Goal: Task Accomplishment & Management: Manage account settings

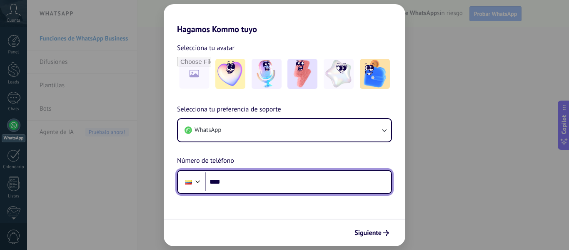
click at [252, 185] on input "****" at bounding box center [298, 181] width 186 height 19
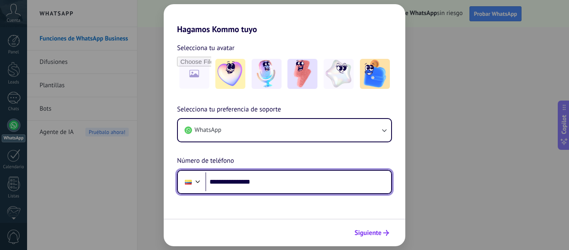
type input "**********"
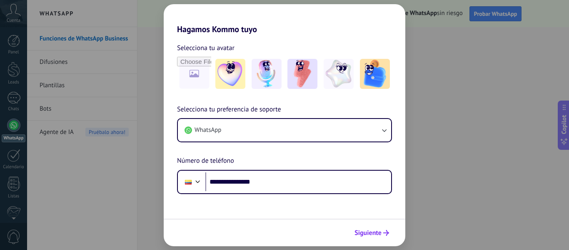
click at [372, 233] on span "Siguiente" at bounding box center [368, 233] width 27 height 6
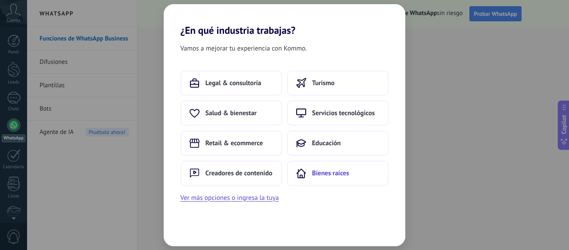
click at [330, 171] on span "Bienes raíces" at bounding box center [330, 173] width 37 height 8
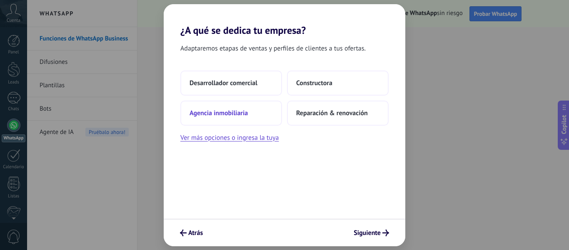
click at [244, 115] on span "Agencia inmobiliaria" at bounding box center [219, 113] width 58 height 8
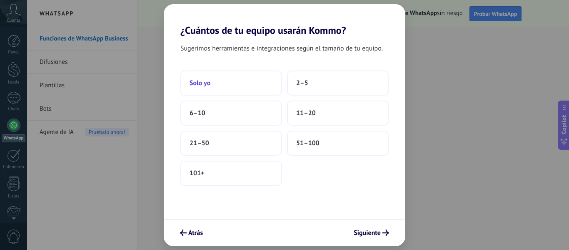
click at [236, 83] on button "Solo yo" at bounding box center [231, 82] width 102 height 25
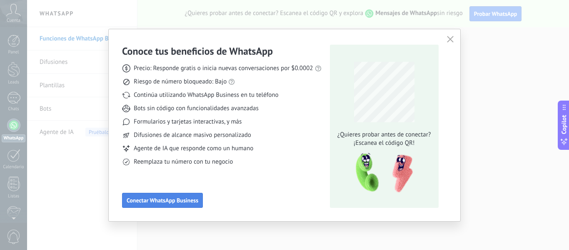
click at [179, 200] on span "Conectar WhatsApp Business" at bounding box center [163, 200] width 72 height 6
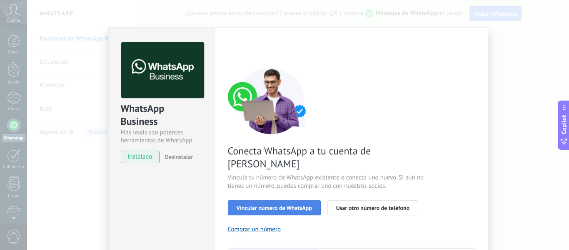
click at [282, 205] on span "Vincular número de WhatsApp" at bounding box center [274, 208] width 75 height 6
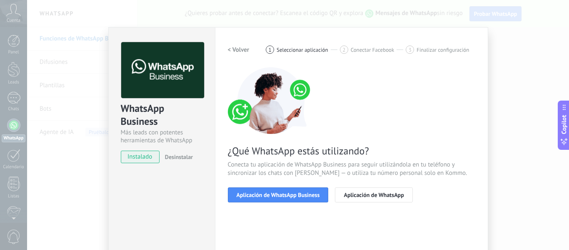
click at [282, 196] on span "Aplicación de WhatsApp Business" at bounding box center [278, 195] width 83 height 6
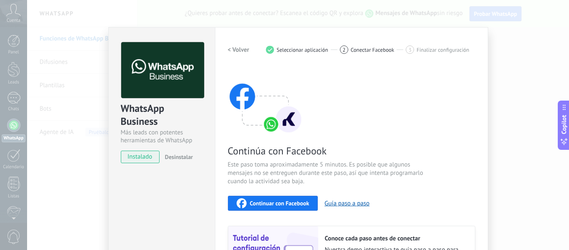
click at [291, 203] on span "Continuar con Facebook" at bounding box center [280, 203] width 60 height 6
click at [536, 71] on div "WhatsApp Business Más leads con potentes herramientas de WhatsApp instalado Des…" at bounding box center [298, 125] width 542 height 250
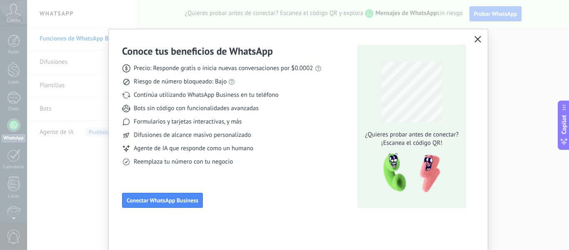
click at [475, 41] on icon "button" at bounding box center [478, 39] width 7 height 7
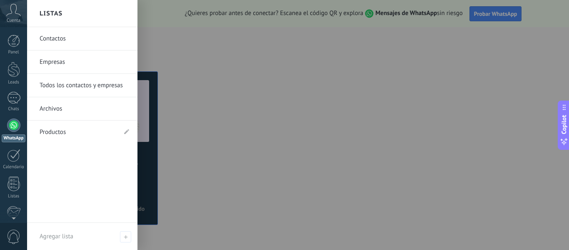
click at [85, 134] on link "Productos" at bounding box center [78, 131] width 77 height 23
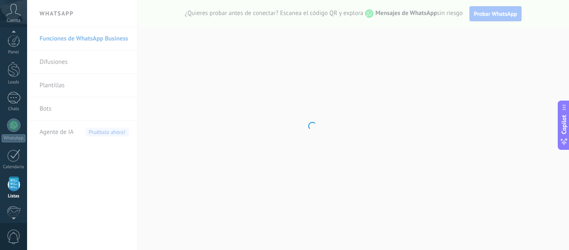
scroll to position [52, 0]
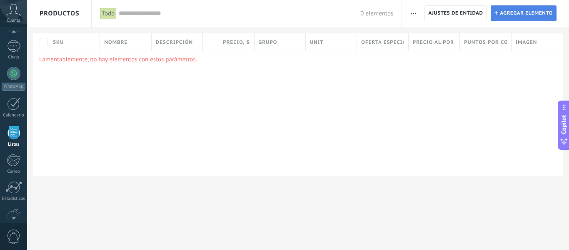
click at [511, 17] on span "Agregar elemento" at bounding box center [526, 13] width 53 height 15
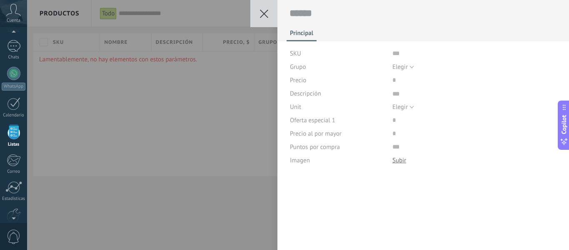
scroll to position [8, 0]
click at [394, 57] on input "text" at bounding box center [475, 53] width 165 height 13
type input "*"
click at [210, 100] on div "Guardar Cancelar Principal SKU Grupo Elegir Todos los productos Elegir Precio D…" at bounding box center [298, 125] width 542 height 250
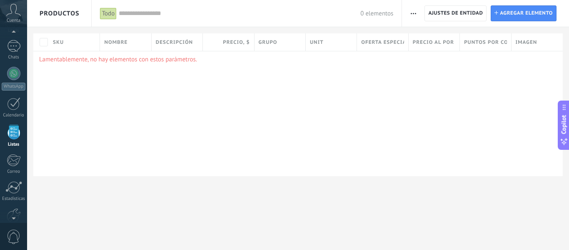
click at [18, 15] on icon at bounding box center [13, 10] width 15 height 13
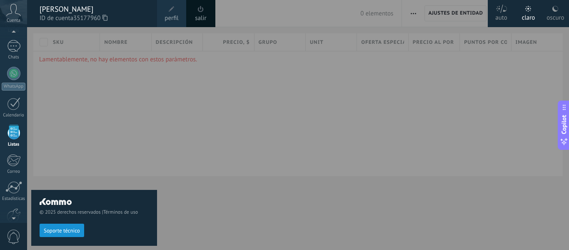
click at [175, 15] on span "perfil" at bounding box center [172, 18] width 14 height 9
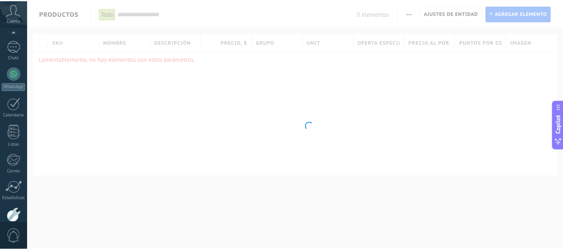
scroll to position [97, 0]
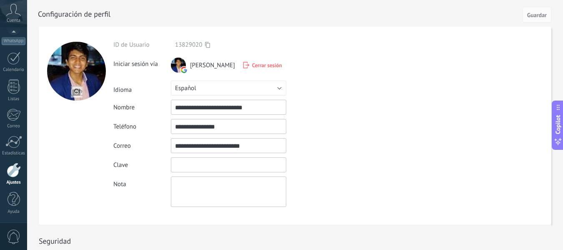
click at [198, 166] on input "textbox" at bounding box center [228, 164] width 115 height 15
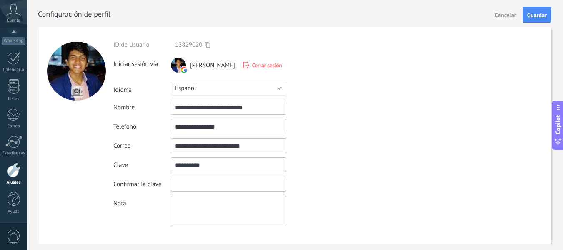
type input "**********"
click at [233, 191] on input "textbox" at bounding box center [228, 183] width 115 height 15
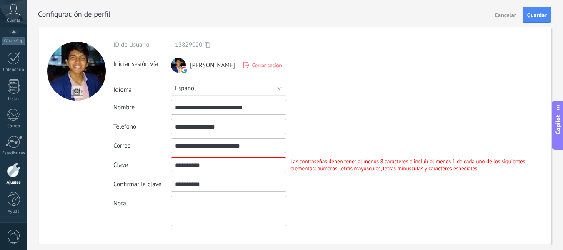
type input "**********"
click at [219, 166] on input "textbox" at bounding box center [228, 164] width 115 height 15
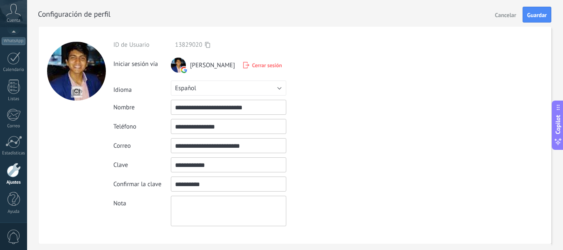
type input "**********"
click at [214, 182] on input "textbox" at bounding box center [228, 183] width 115 height 15
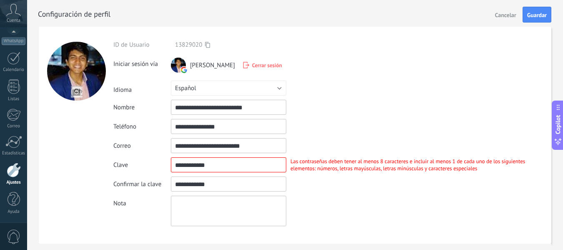
type input "**********"
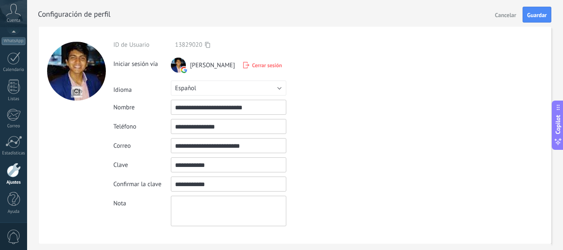
click at [195, 169] on input "textbox" at bounding box center [228, 164] width 115 height 15
click at [197, 183] on input "textbox" at bounding box center [228, 183] width 115 height 15
click at [197, 170] on input "textbox" at bounding box center [228, 164] width 115 height 15
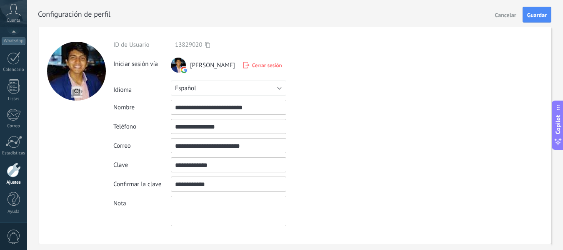
type input "**********"
click at [192, 185] on input "textbox" at bounding box center [228, 183] width 115 height 15
click at [276, 180] on input "textbox" at bounding box center [228, 183] width 115 height 15
type input "**********"
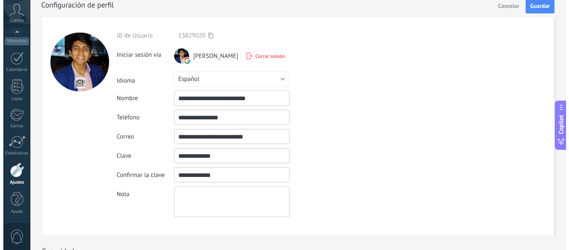
scroll to position [0, 0]
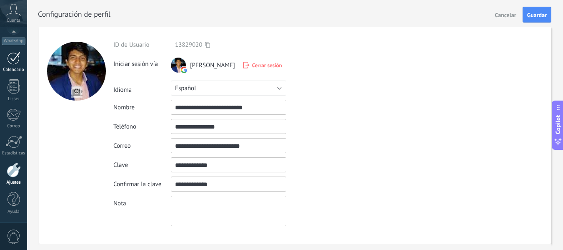
click at [13, 64] on div at bounding box center [13, 58] width 13 height 13
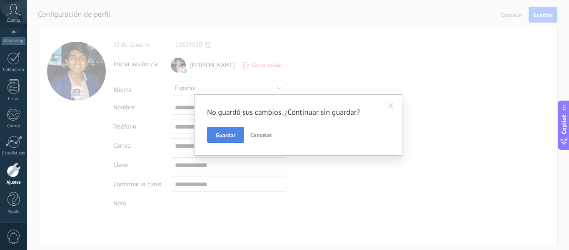
click at [227, 137] on span "Guardar" at bounding box center [226, 135] width 20 height 6
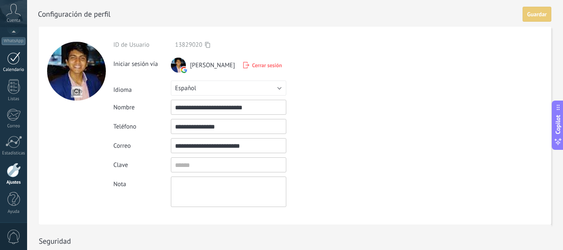
click at [17, 60] on div at bounding box center [13, 58] width 13 height 13
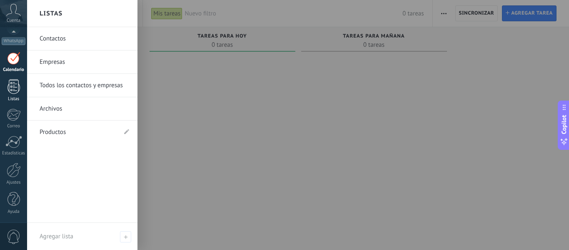
click at [16, 90] on div at bounding box center [14, 86] width 13 height 15
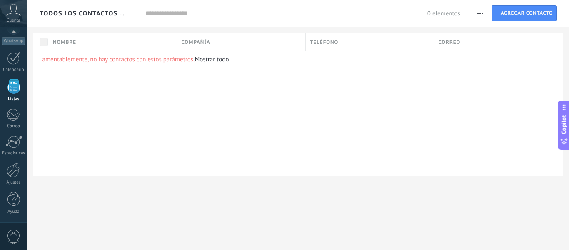
click at [16, 90] on div at bounding box center [14, 86] width 13 height 15
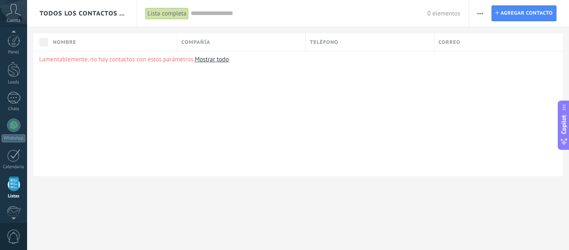
scroll to position [52, 0]
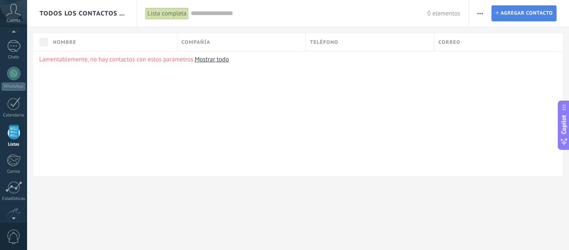
click at [526, 6] on span "Agregar contacto" at bounding box center [527, 13] width 52 height 15
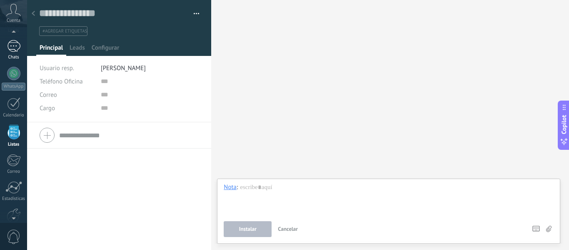
click at [9, 50] on div at bounding box center [13, 46] width 13 height 12
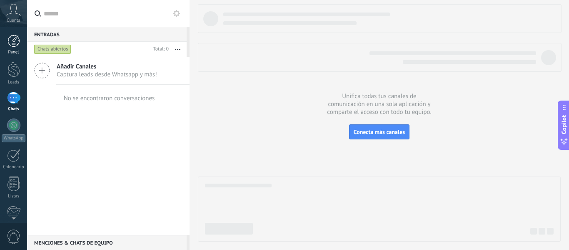
click at [17, 44] on div at bounding box center [14, 41] width 13 height 13
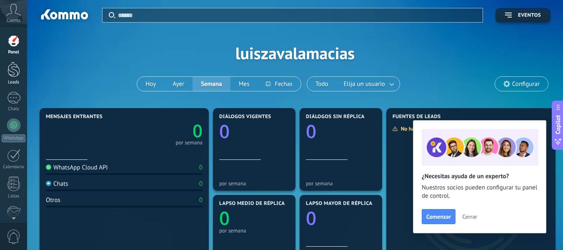
click at [18, 70] on div at bounding box center [14, 69] width 13 height 15
